Goal: Go to known website: Access a specific website the user already knows

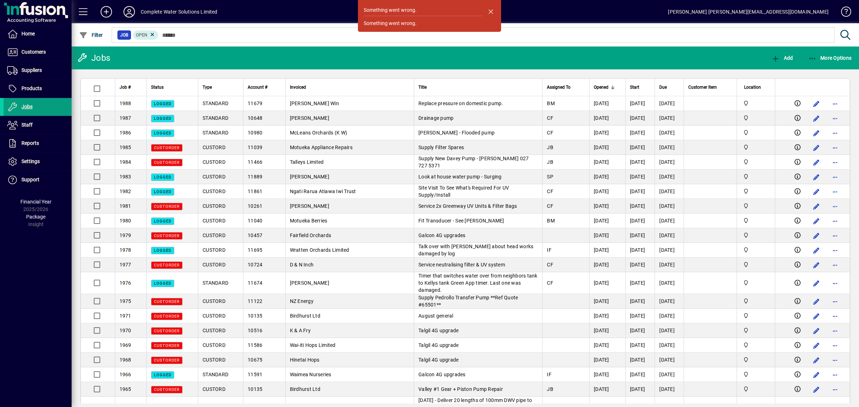
click at [133, 13] on icon at bounding box center [129, 11] width 14 height 11
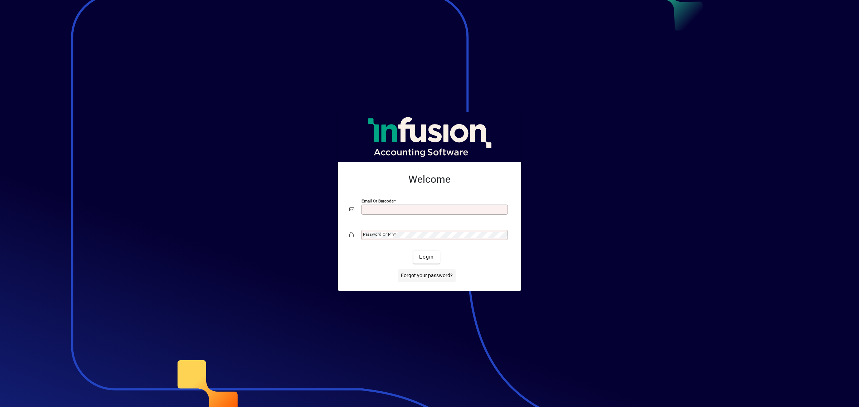
type input "**********"
click at [429, 246] on div at bounding box center [429, 246] width 160 height 8
click at [426, 263] on span "submit" at bounding box center [426, 257] width 26 height 17
